Goal: Task Accomplishment & Management: Manage account settings

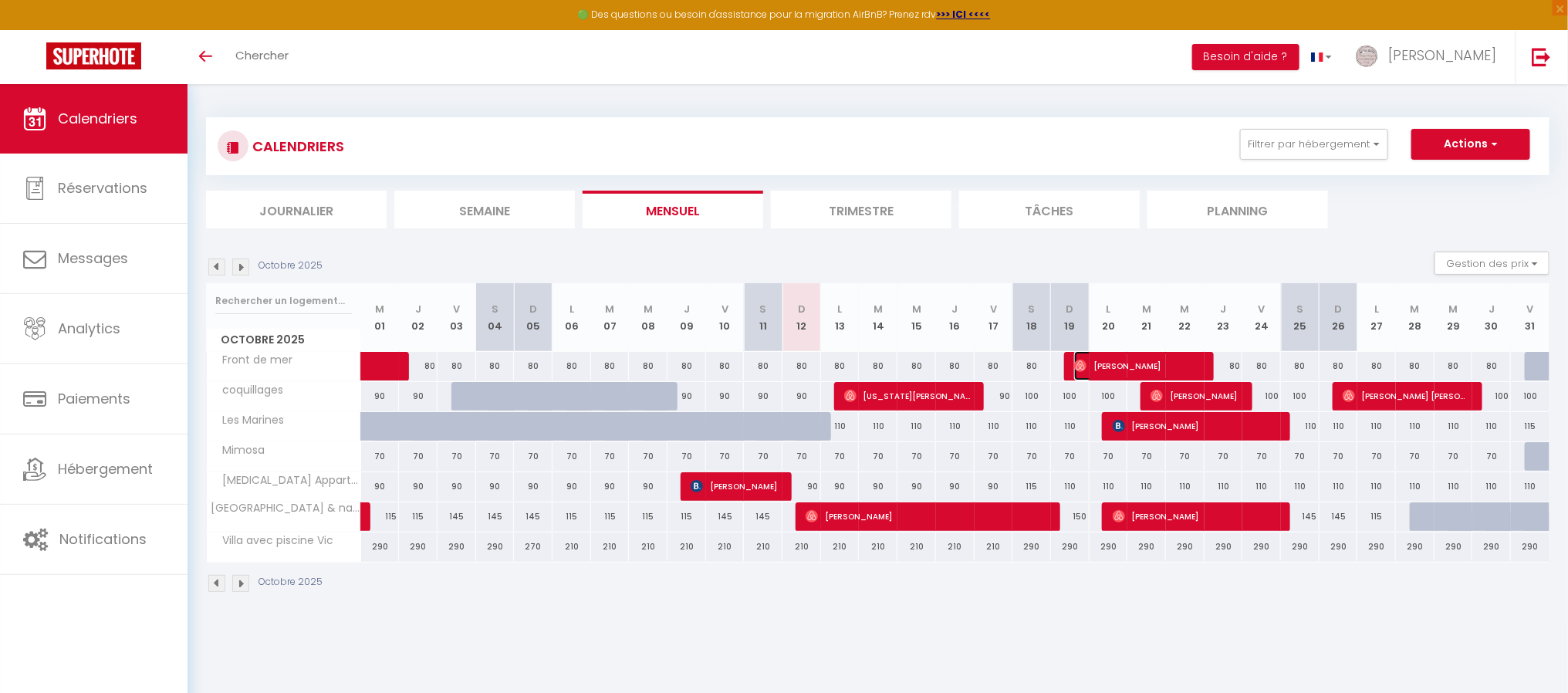
click at [1114, 367] on span "[PERSON_NAME]" at bounding box center [1138, 366] width 129 height 29
select select "OK"
select select "0"
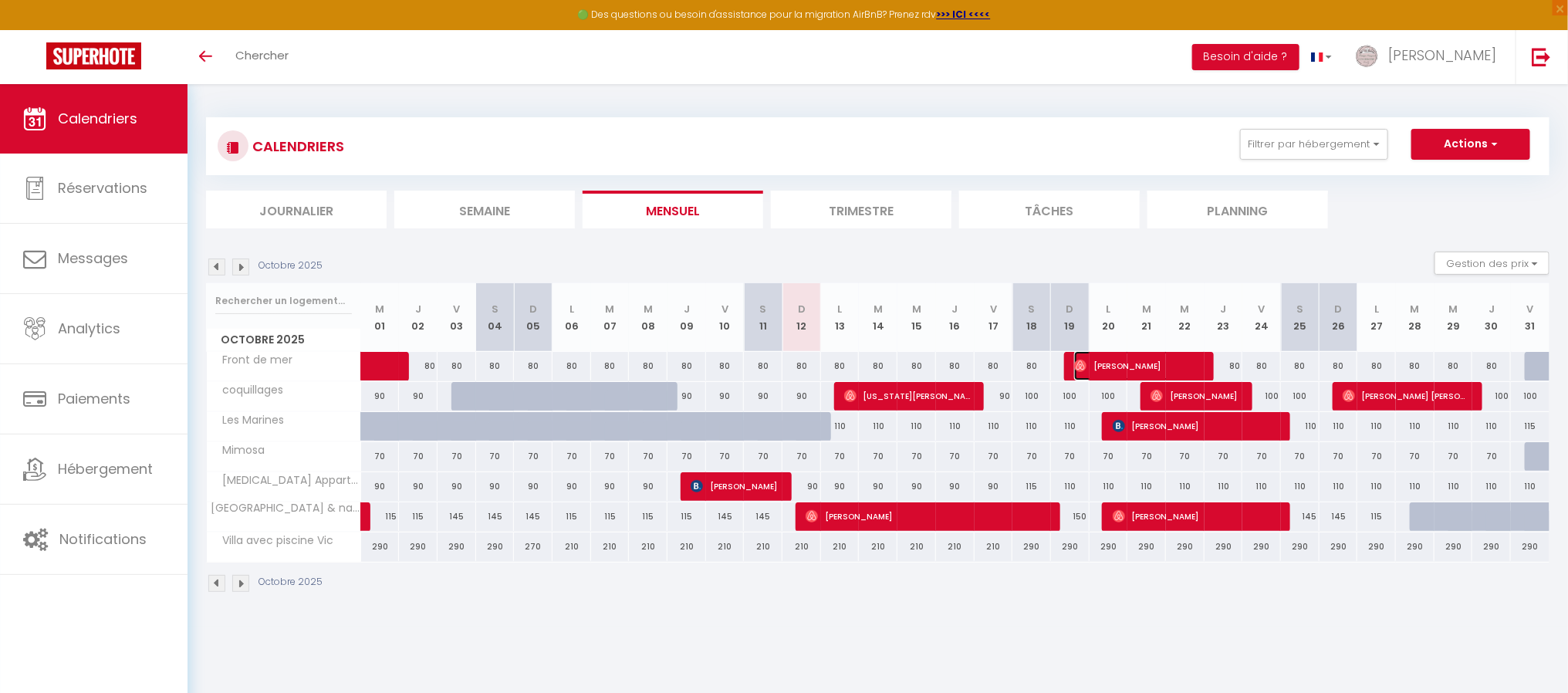
select select "1"
select select
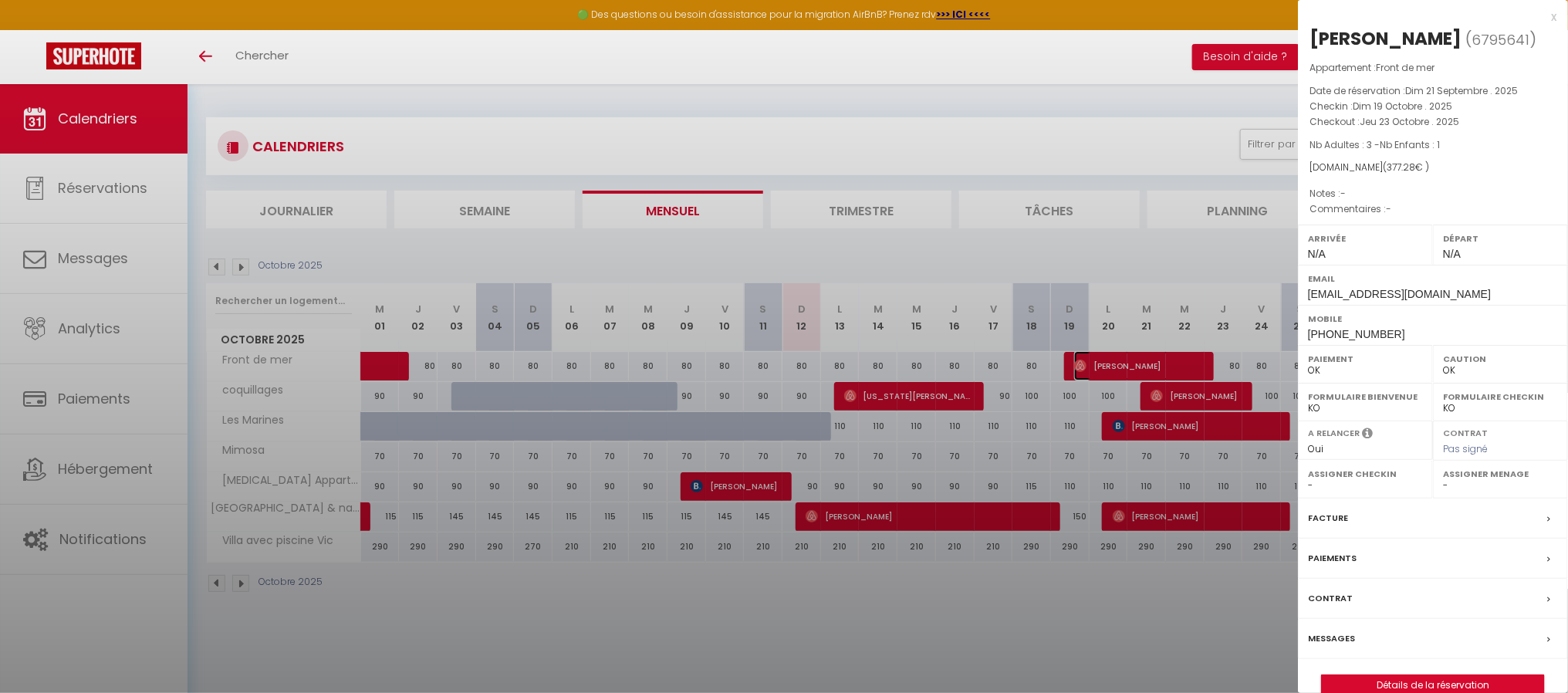
select select "43237"
select select "44731"
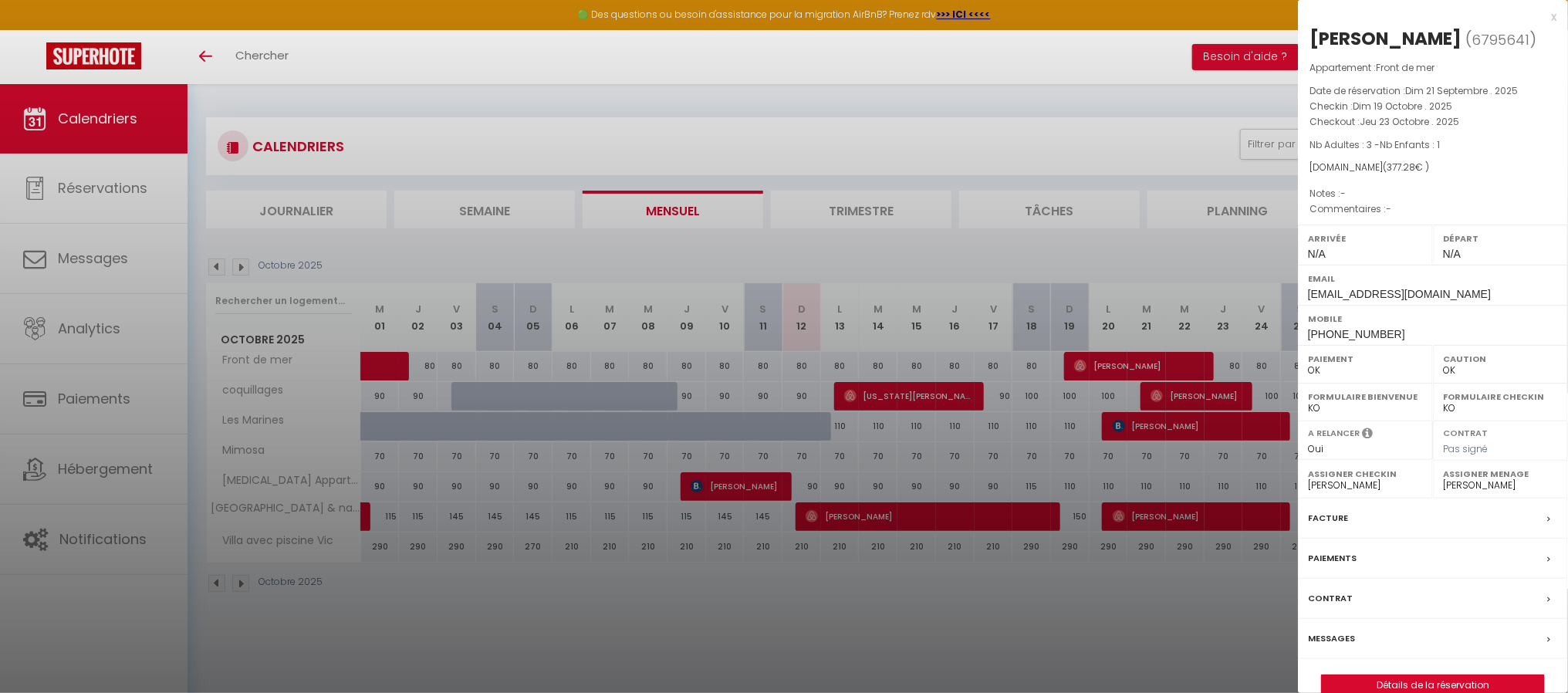
drag, startPoint x: 1349, startPoint y: 640, endPoint x: 1448, endPoint y: 656, distance: 100.3
click at [1349, 641] on label "Messages" at bounding box center [1332, 639] width 47 height 16
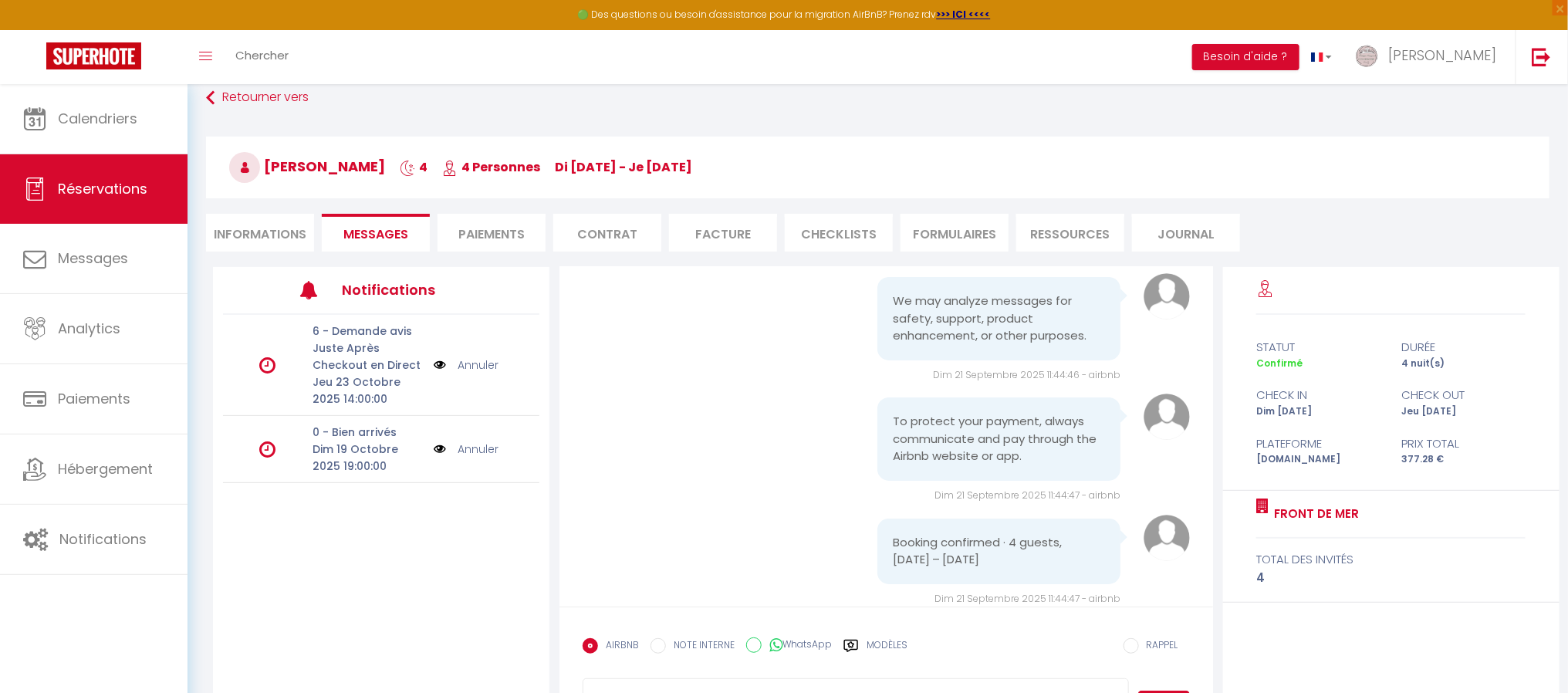
scroll to position [90, 0]
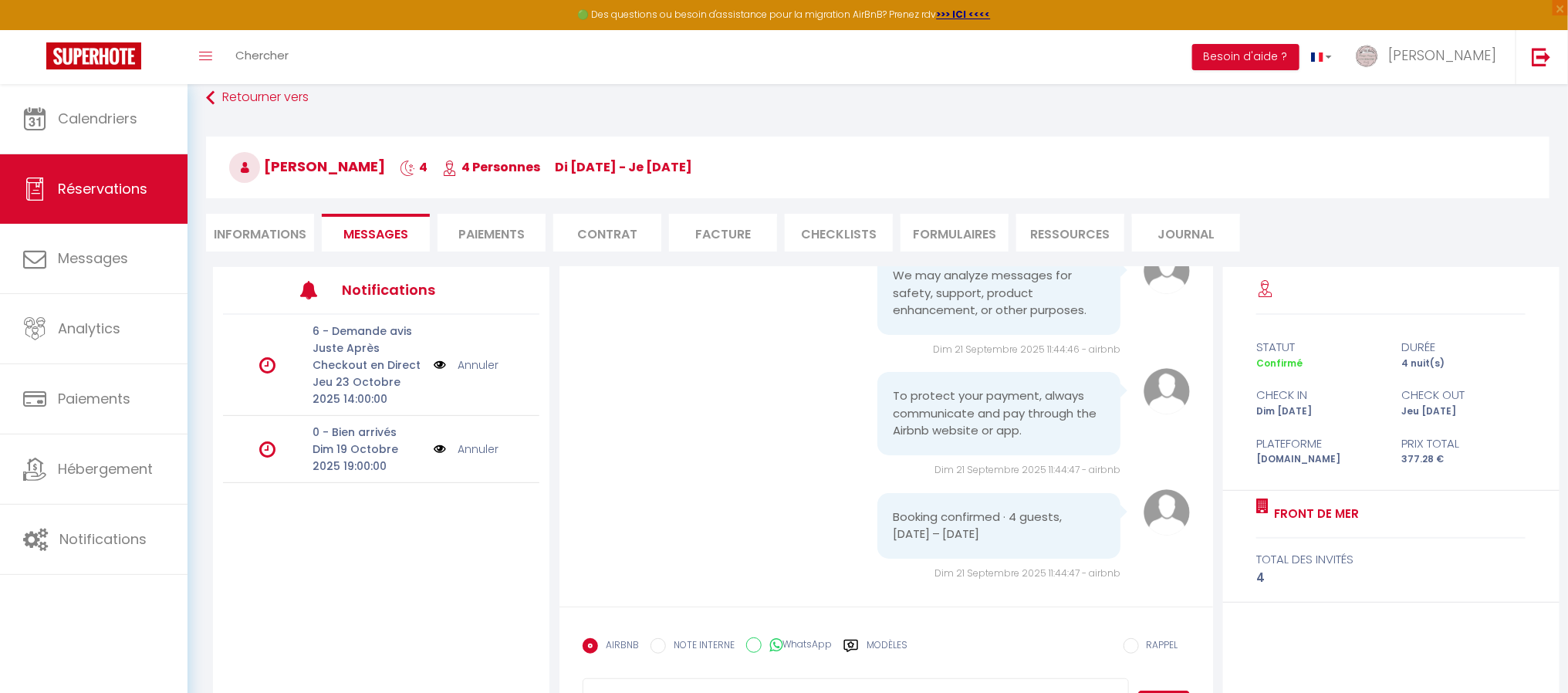
click at [481, 446] on link "Annuler" at bounding box center [477, 449] width 41 height 17
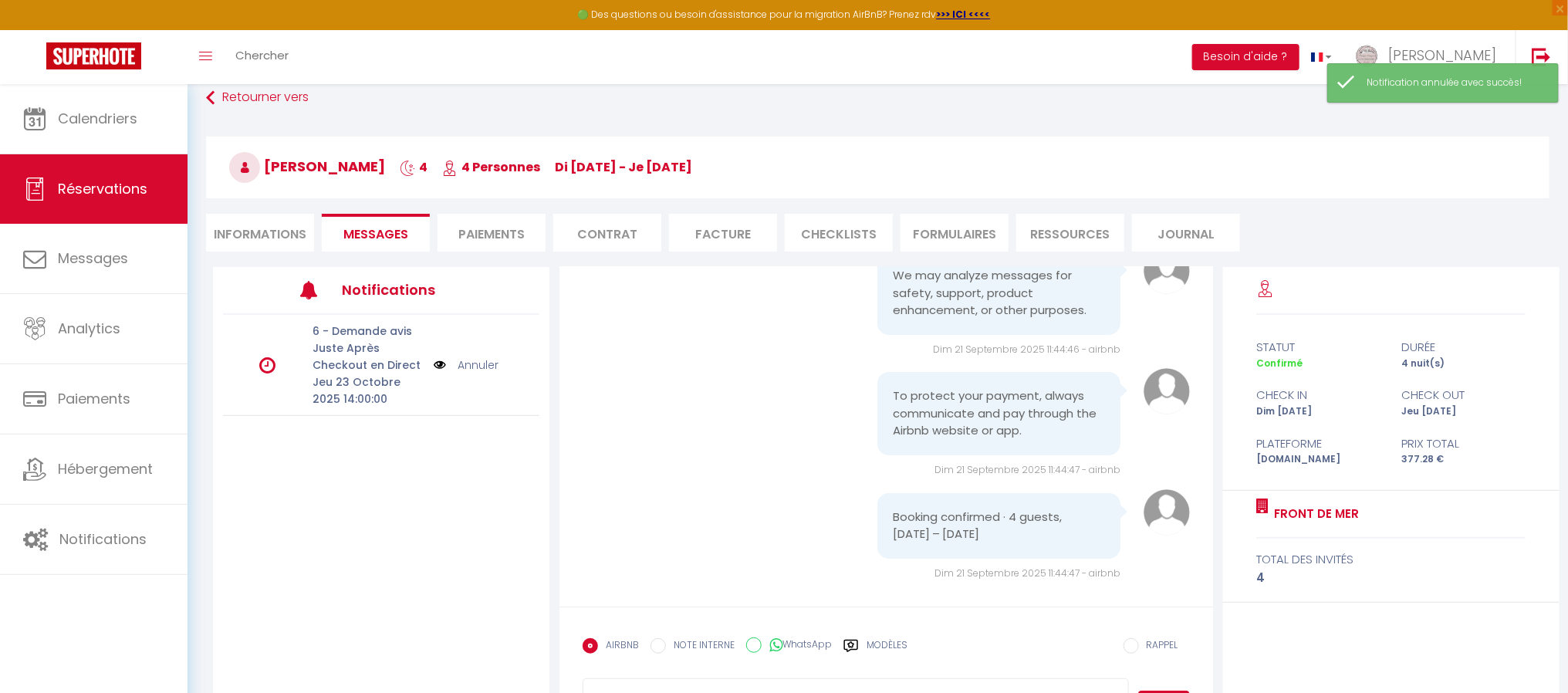
click at [484, 364] on link "Annuler" at bounding box center [477, 365] width 41 height 17
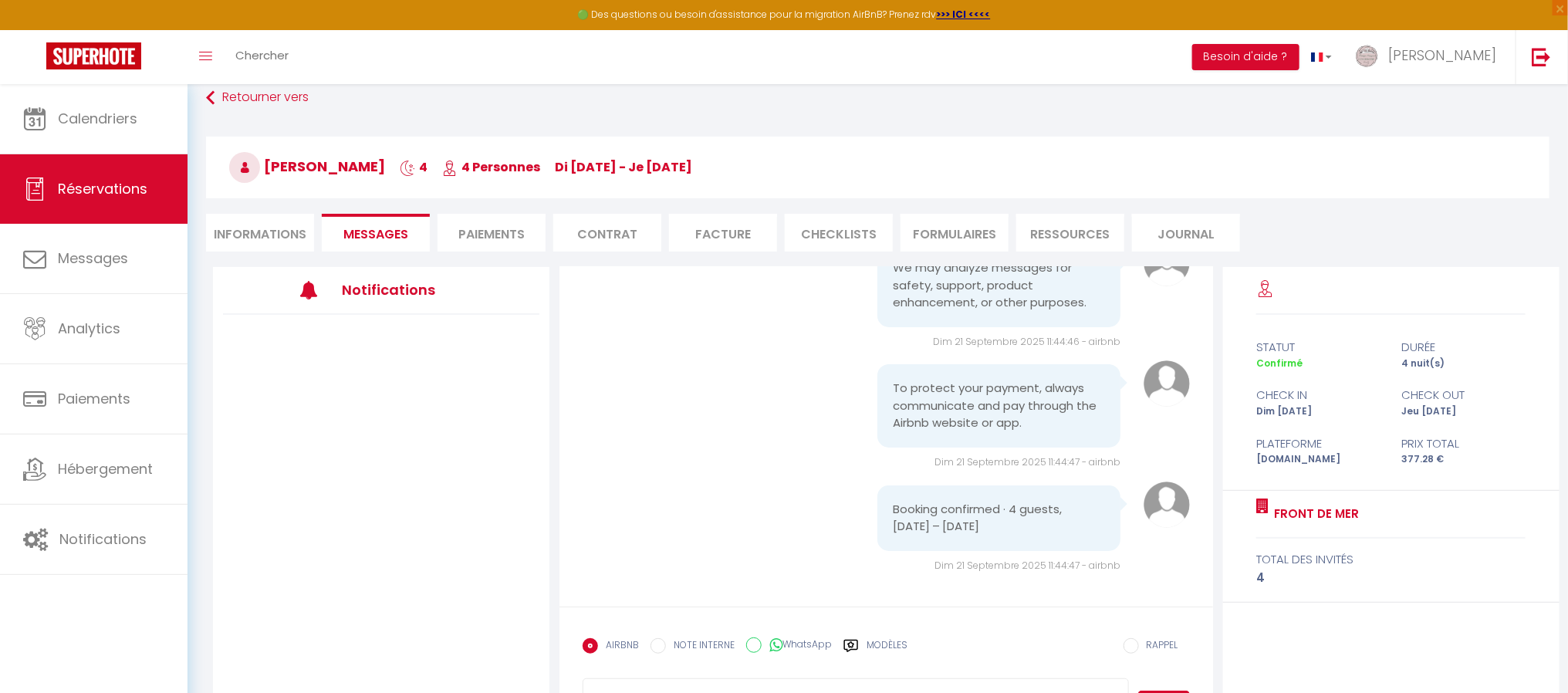
scroll to position [0, 0]
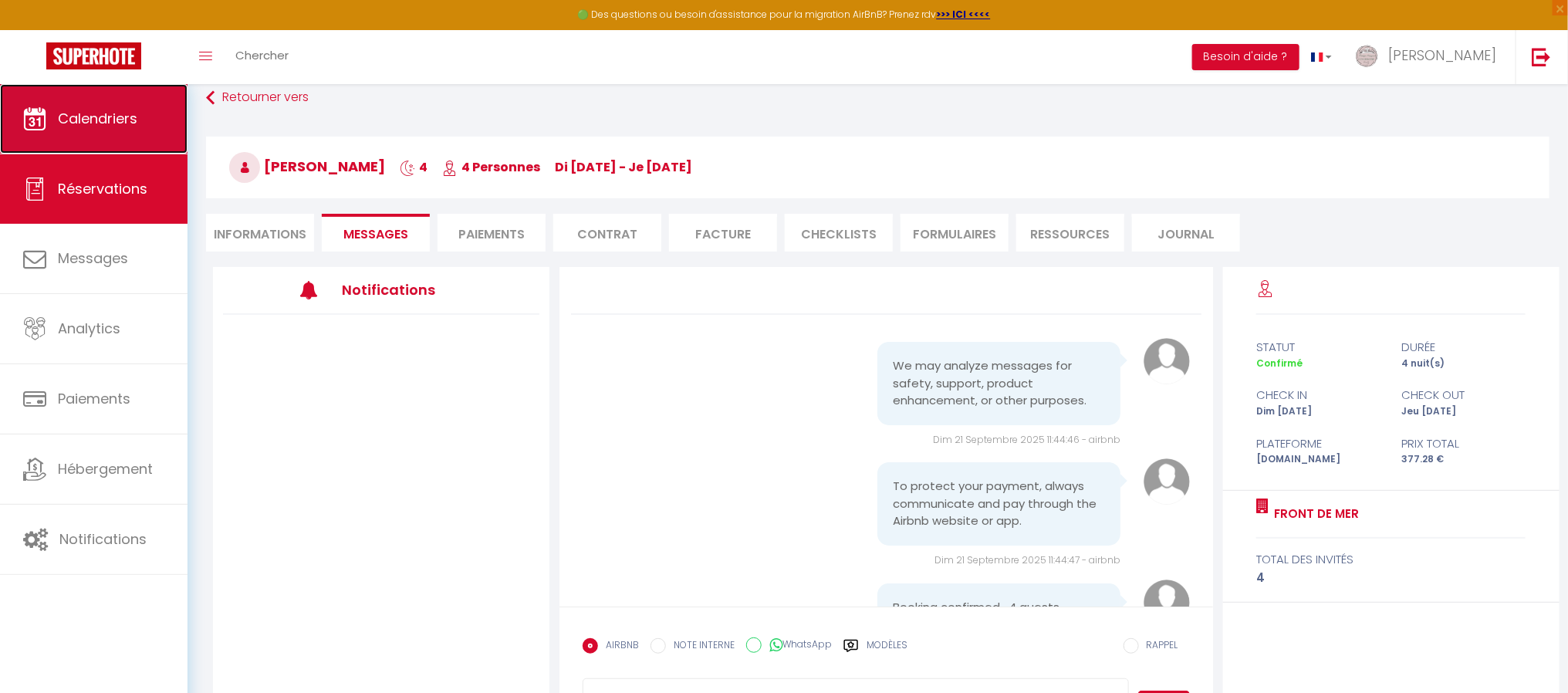
drag, startPoint x: 99, startPoint y: 110, endPoint x: 133, endPoint y: 114, distance: 34.2
click at [99, 110] on span "Calendriers" at bounding box center [97, 118] width 79 height 19
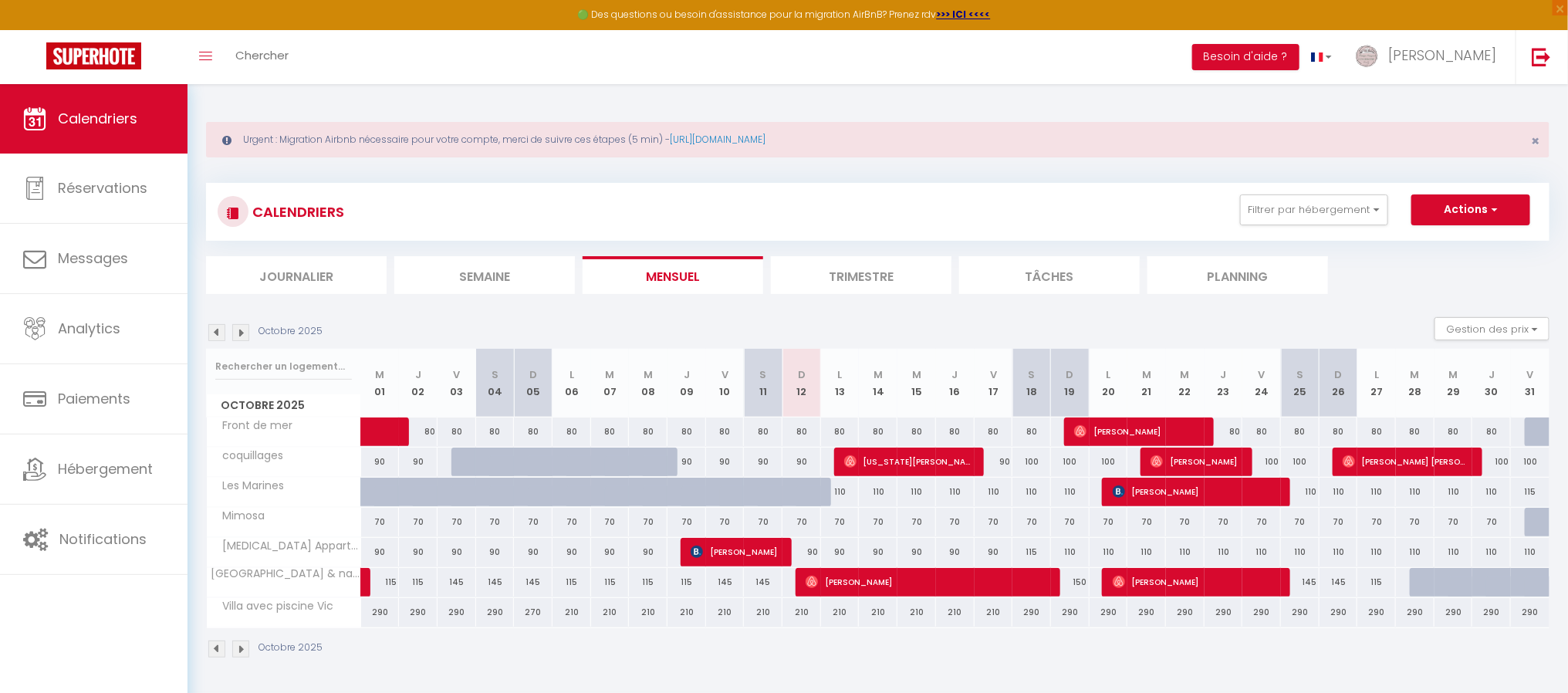
click at [954, 428] on div "80" at bounding box center [955, 431] width 38 height 28
type input "80"
type input "Jeu 16 Octobre 2025"
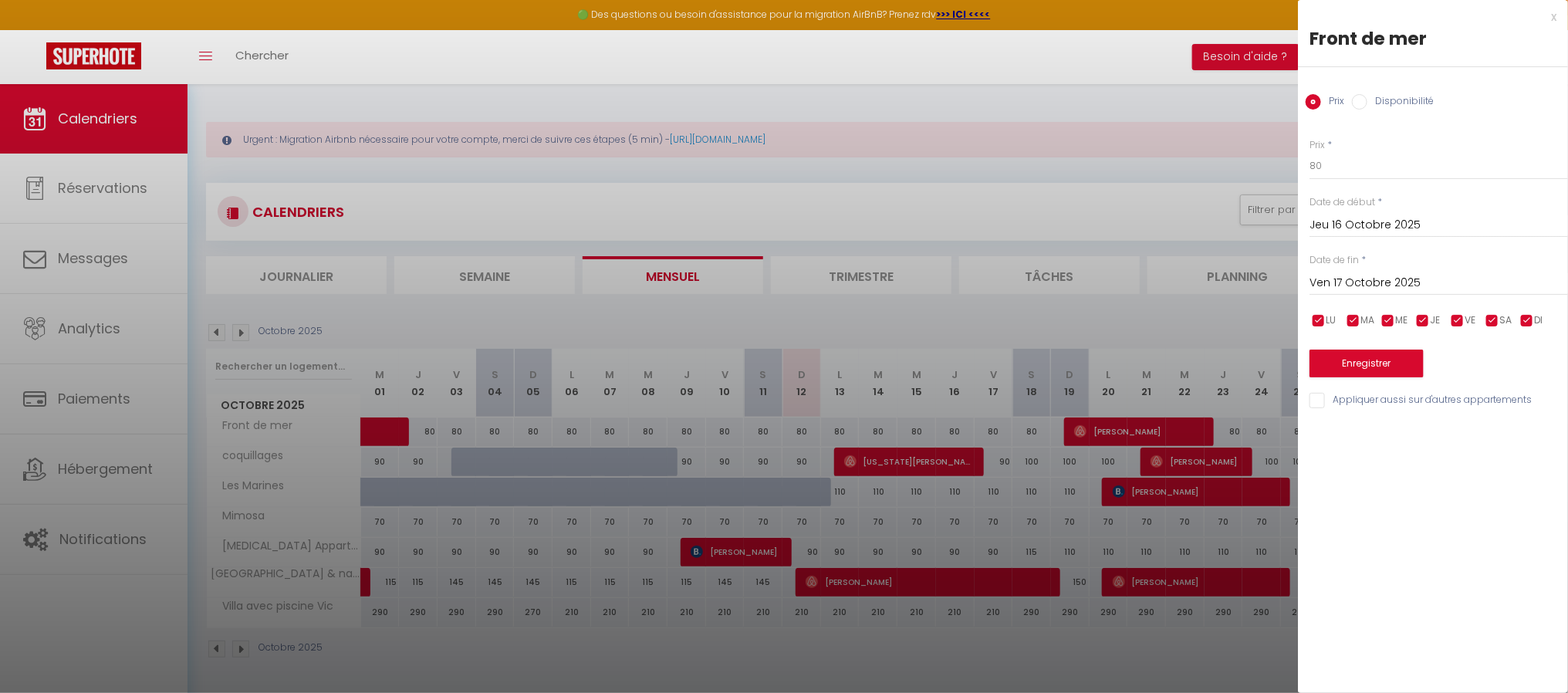
click at [1369, 283] on input "Ven 17 Octobre 2025" at bounding box center [1437, 283] width 258 height 20
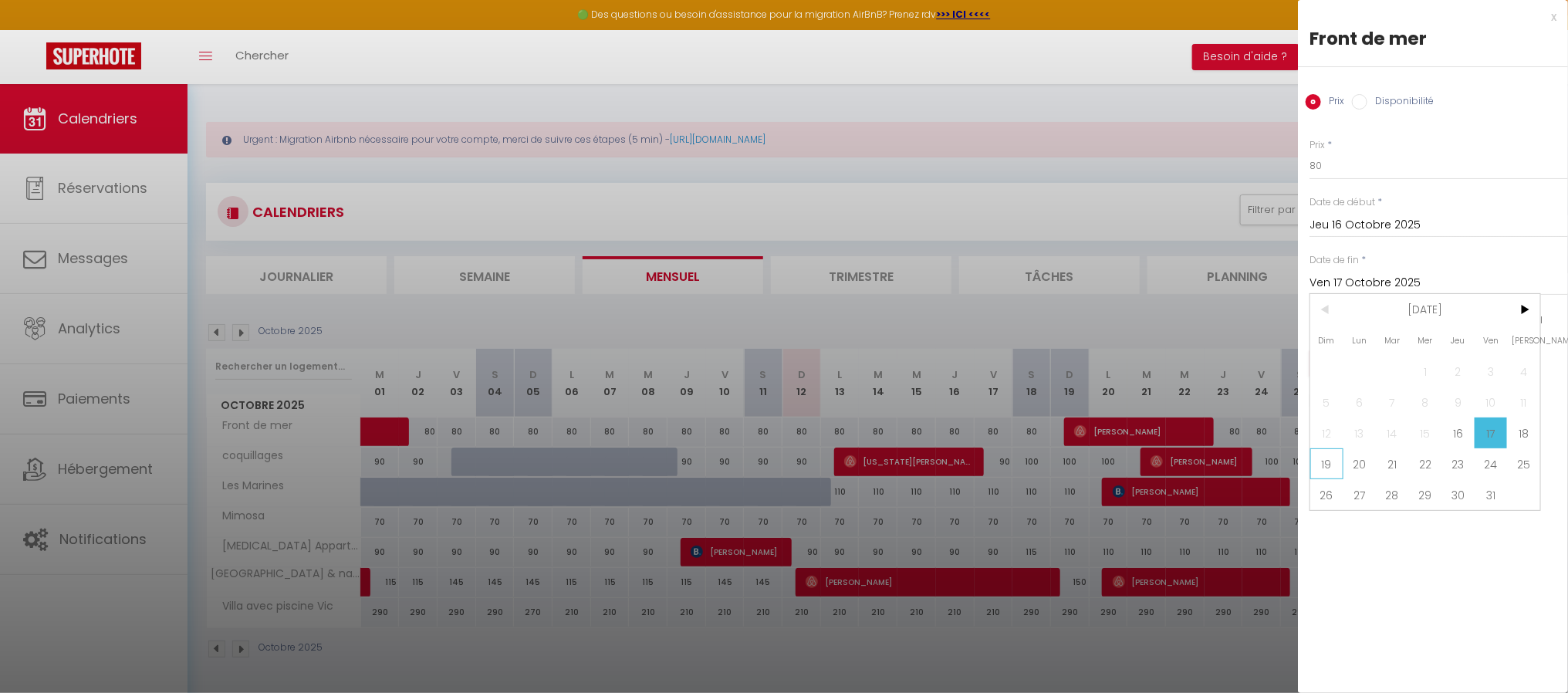
click at [1323, 467] on span "19" at bounding box center [1326, 464] width 33 height 31
type input "Dim 19 Octobre 2025"
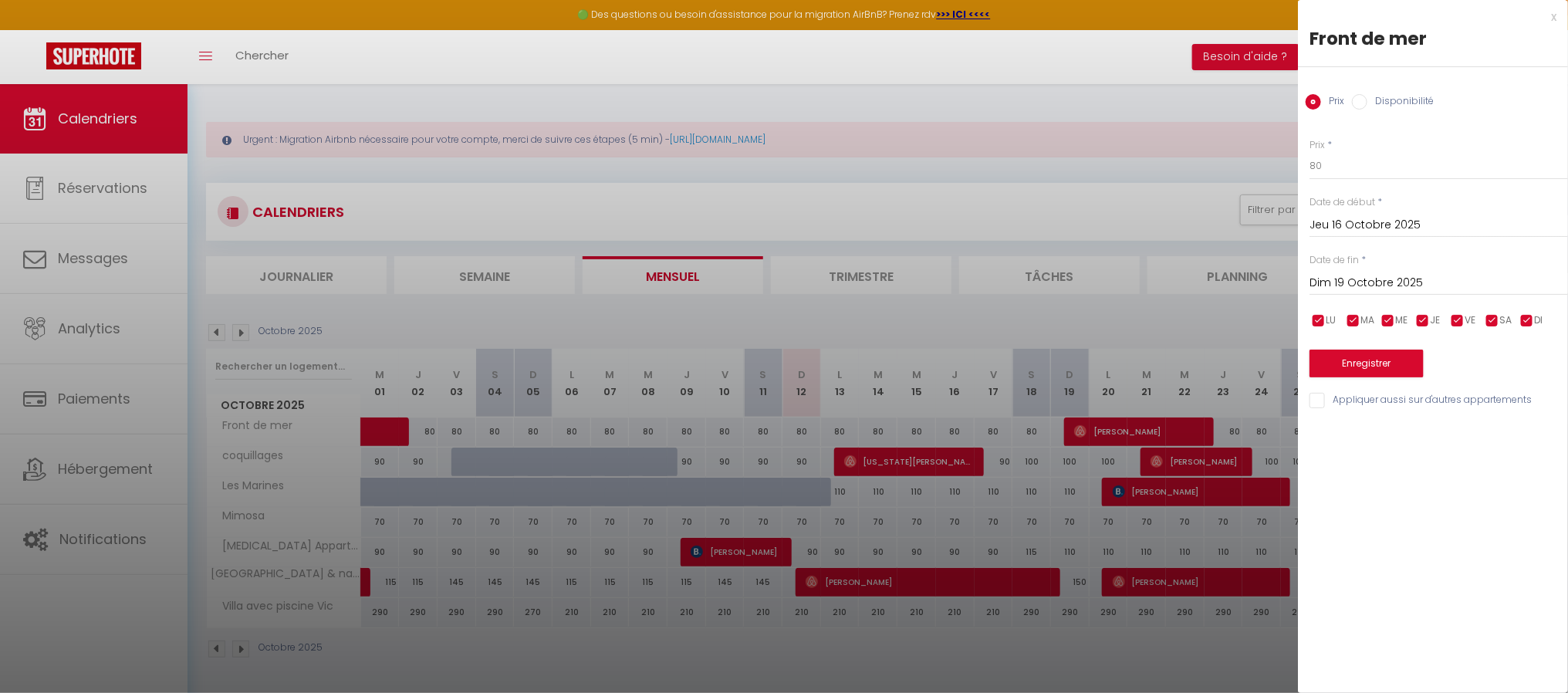
click at [1402, 93] on div "Prix Disponibilité" at bounding box center [1433, 93] width 270 height 52
click at [1354, 107] on input "Disponibilité" at bounding box center [1359, 101] width 16 height 16
radio input "true"
radio input "false"
click at [1339, 168] on select "Disponible Indisponible" at bounding box center [1437, 167] width 258 height 29
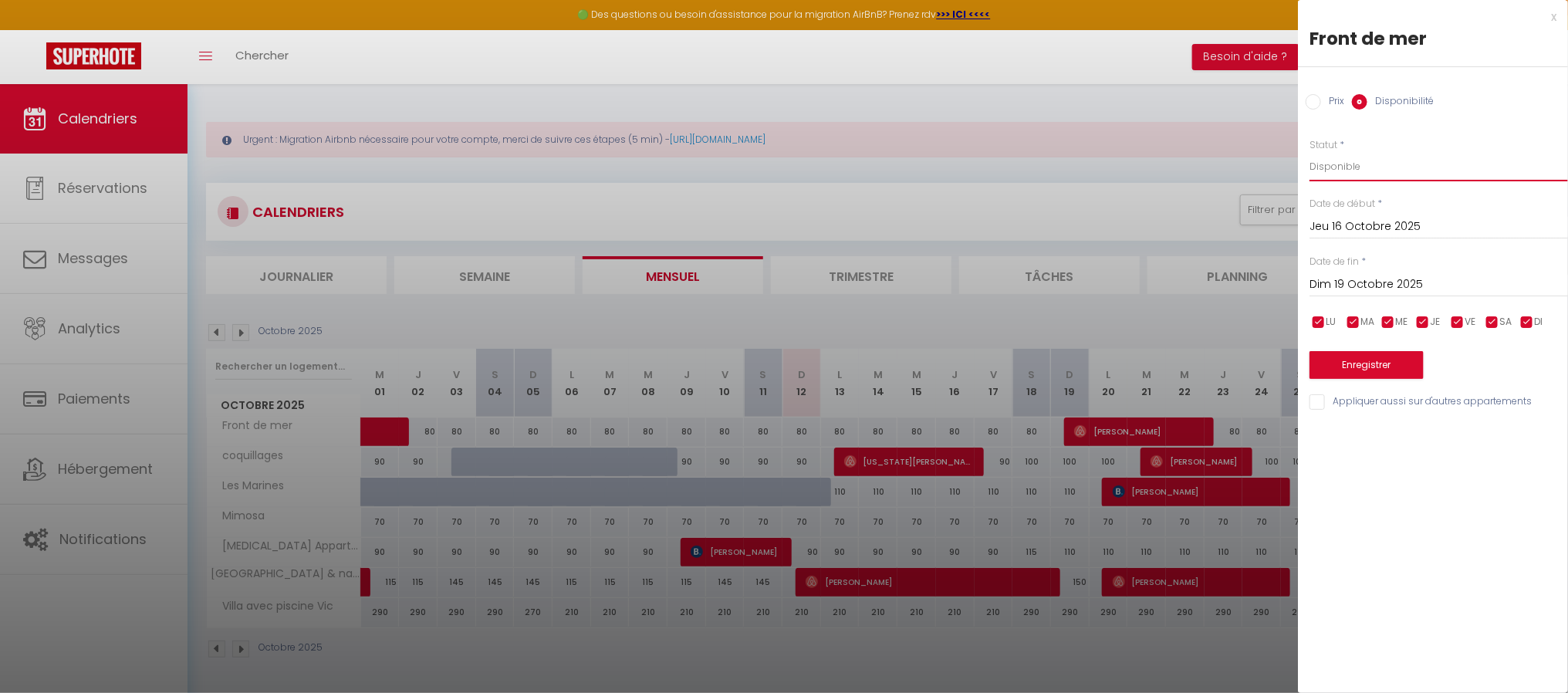
select select "0"
click at [1309, 152] on select "Disponible Indisponible" at bounding box center [1437, 167] width 258 height 29
click at [1364, 362] on button "Enregistrer" at bounding box center [1365, 365] width 114 height 27
